Goal: Understand process/instructions: Learn how to perform a task or action

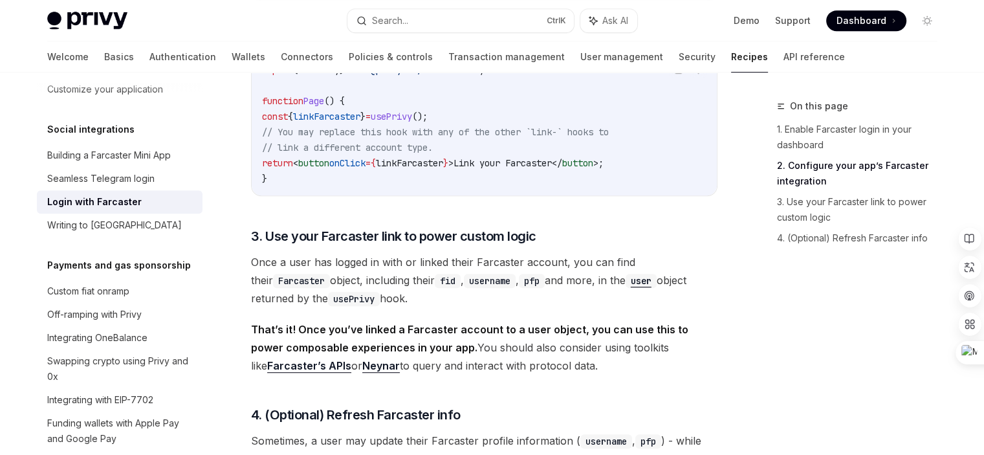
scroll to position [756, 0]
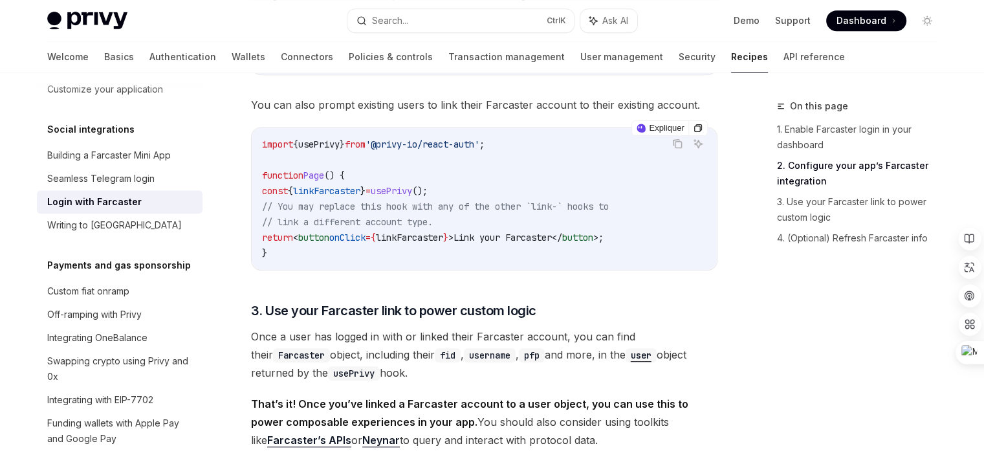
click at [421, 237] on span "linkFarcaster" at bounding box center [409, 238] width 67 height 12
click at [366, 236] on span "onClick" at bounding box center [347, 238] width 36 height 12
drag, startPoint x: 352, startPoint y: 237, endPoint x: 365, endPoint y: 236, distance: 13.0
click at [365, 236] on span "onClick" at bounding box center [347, 238] width 36 height 12
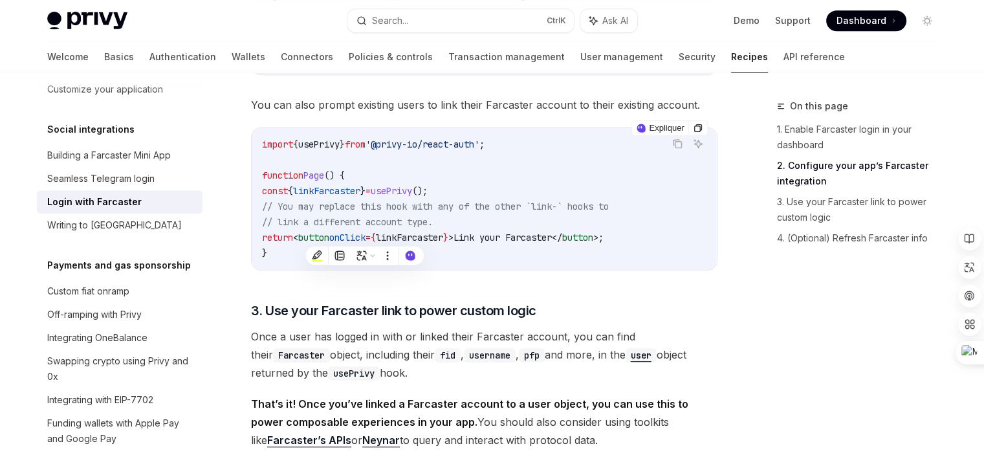
click at [434, 236] on span "linkFarcaster" at bounding box center [409, 238] width 67 height 12
copy span "linkFarcaster"
